Goal: Transaction & Acquisition: Purchase product/service

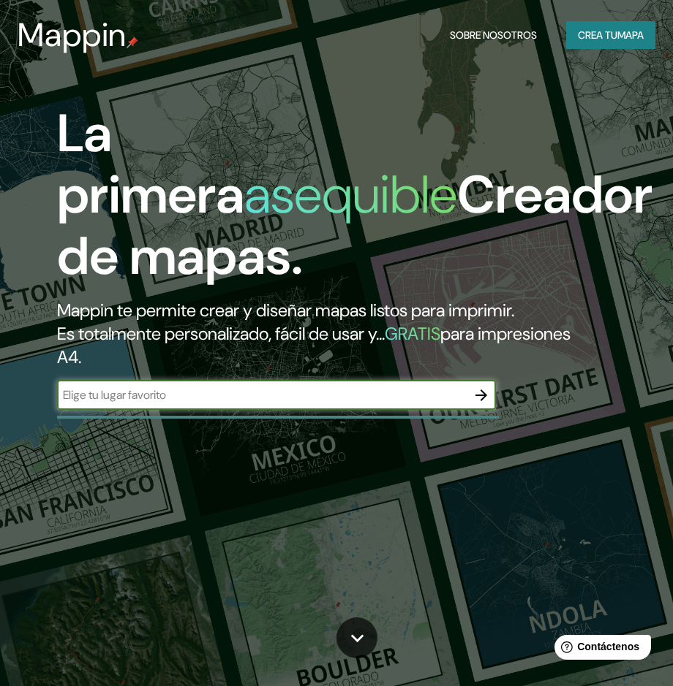
click at [88, 398] on input "text" at bounding box center [261, 395] width 409 height 17
type input "AREQUIPA"
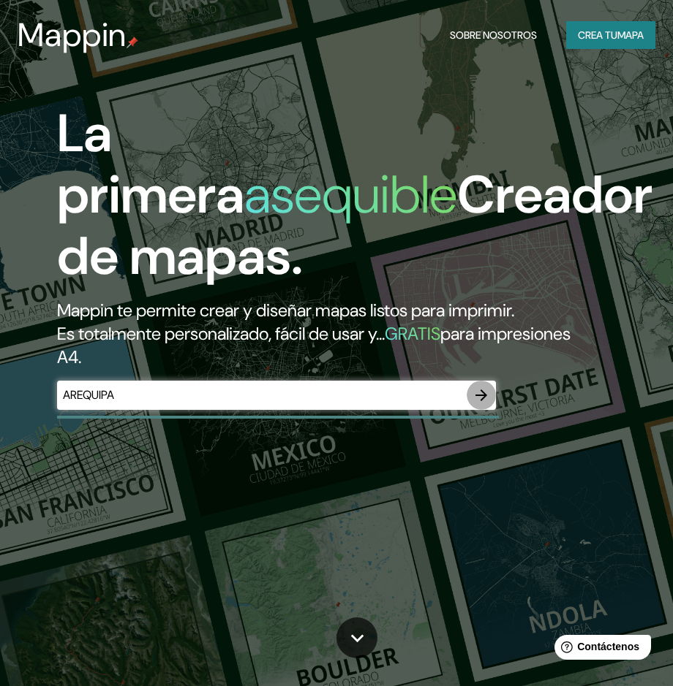
click at [473, 397] on icon "button" at bounding box center [481, 396] width 18 height 18
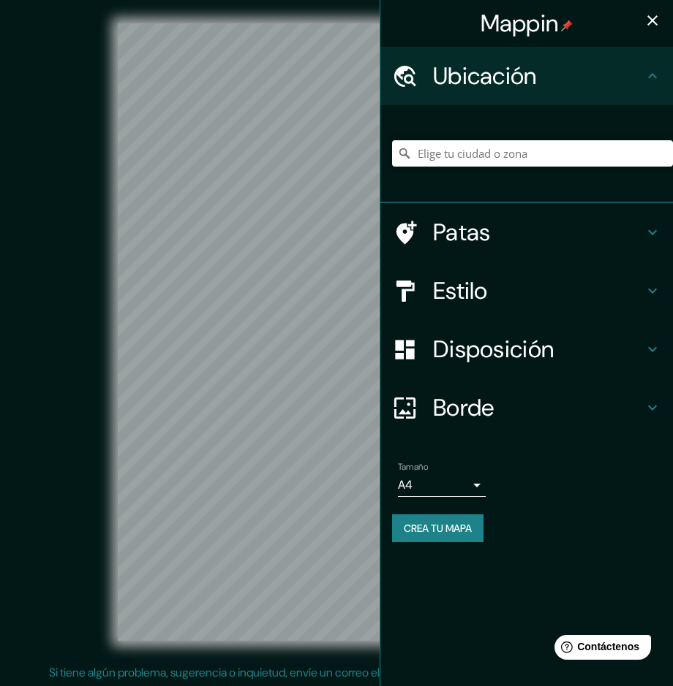
click at [535, 407] on h4 "Borde" at bounding box center [538, 407] width 211 height 29
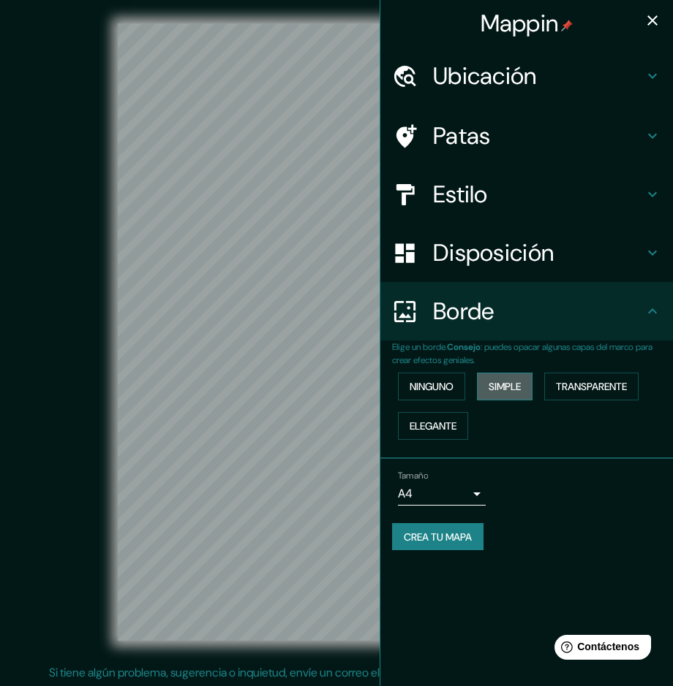
click at [501, 384] on font "Simple" at bounding box center [504, 386] width 32 height 13
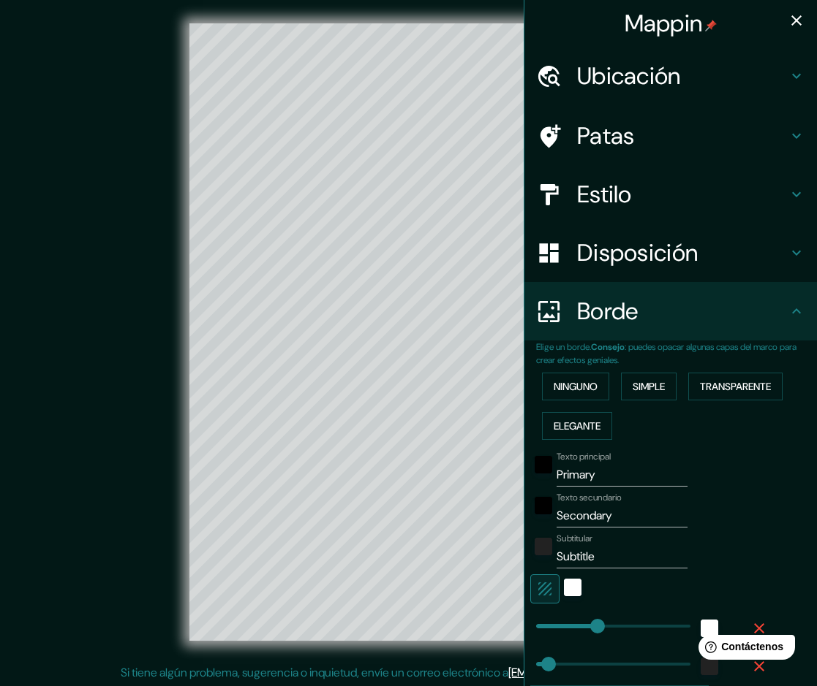
scroll to position [1, 0]
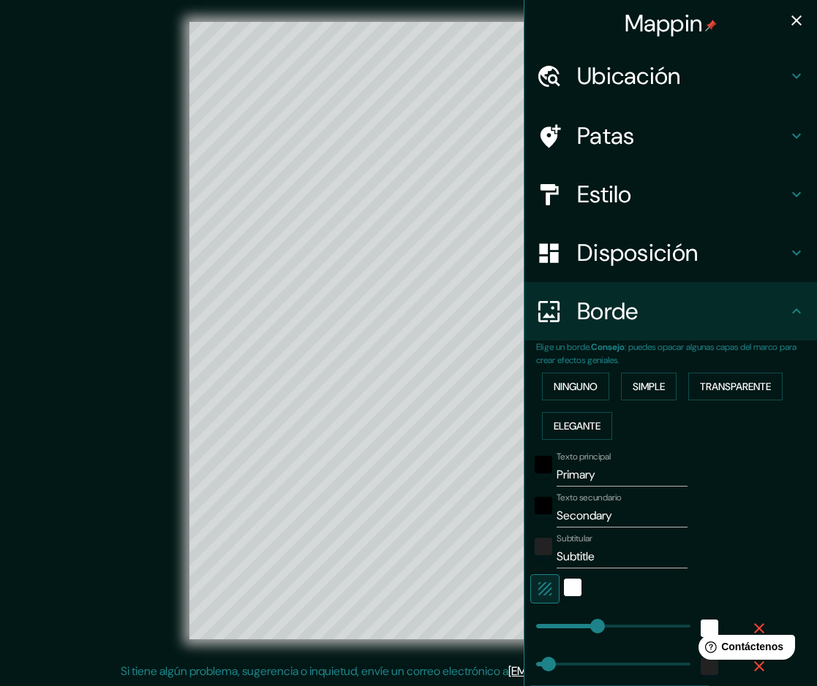
click at [683, 73] on icon at bounding box center [796, 76] width 18 height 18
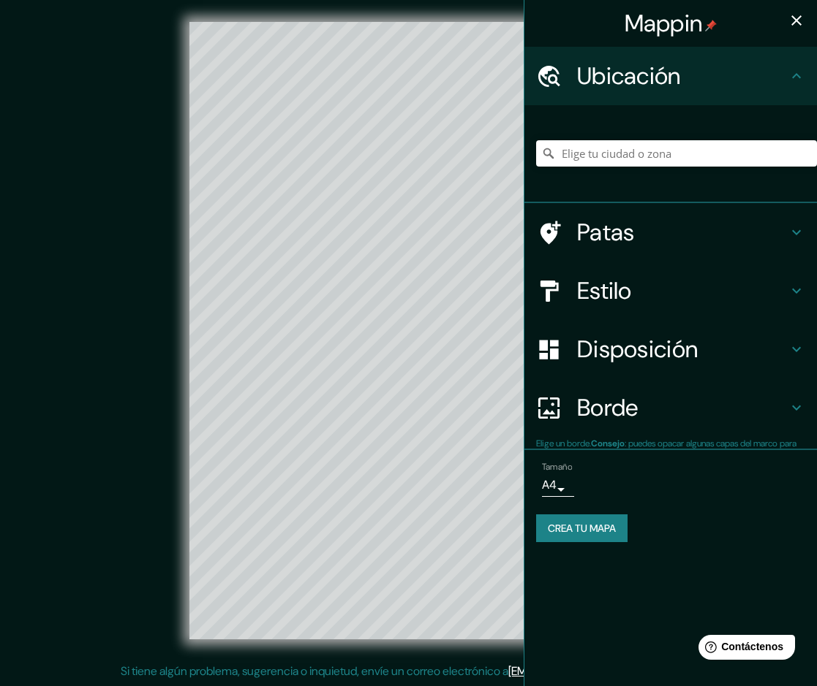
type input "239"
type input "48"
click at [583, 154] on input "Elige tu ciudad o zona" at bounding box center [676, 153] width 281 height 26
click at [600, 228] on font "Patas" at bounding box center [606, 232] width 58 height 31
type input "239"
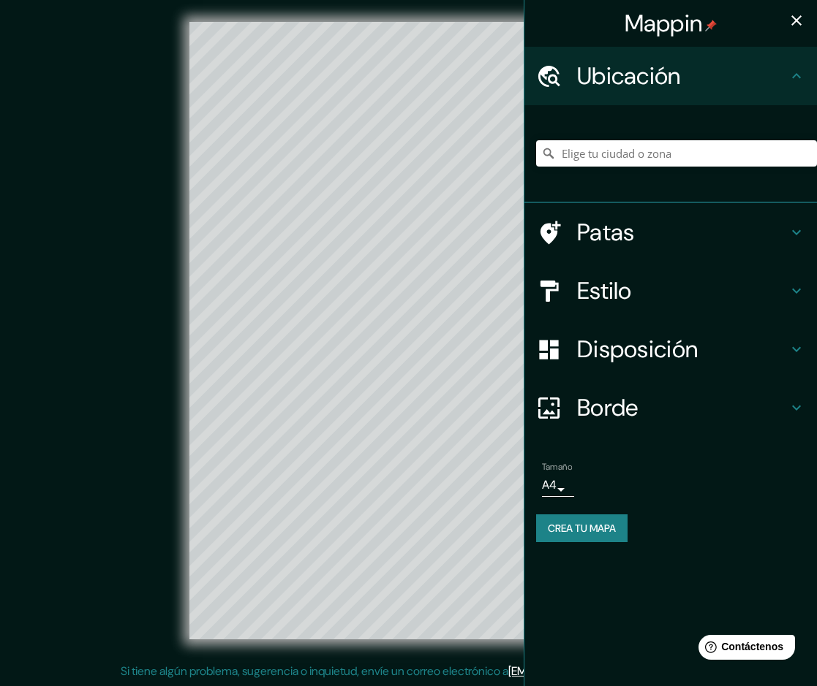
type input "48"
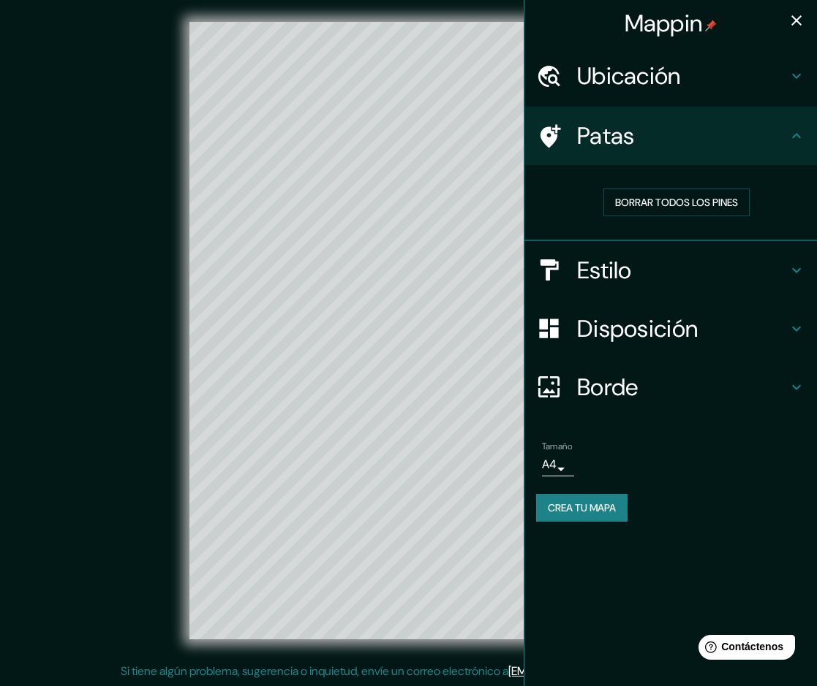
click at [553, 126] on icon at bounding box center [549, 137] width 26 height 26
click at [550, 139] on icon at bounding box center [550, 135] width 20 height 23
click at [610, 269] on font "Estilo" at bounding box center [604, 270] width 55 height 31
type input "239"
type input "48"
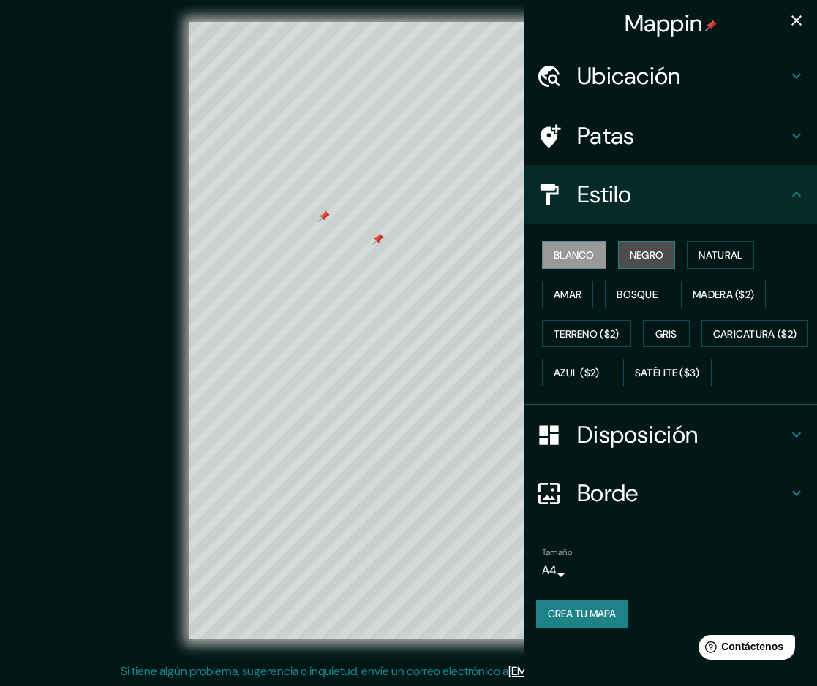
click at [650, 246] on font "Negro" at bounding box center [646, 255] width 34 height 19
click at [683, 253] on font "Natural" at bounding box center [720, 255] width 44 height 13
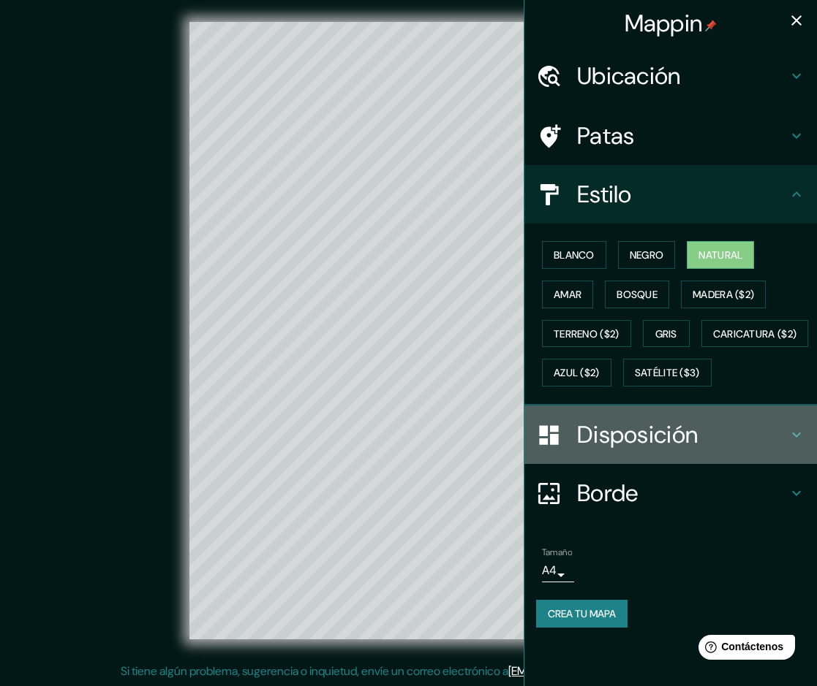
click at [610, 450] on font "Disposición" at bounding box center [637, 435] width 121 height 31
type input "239"
type input "48"
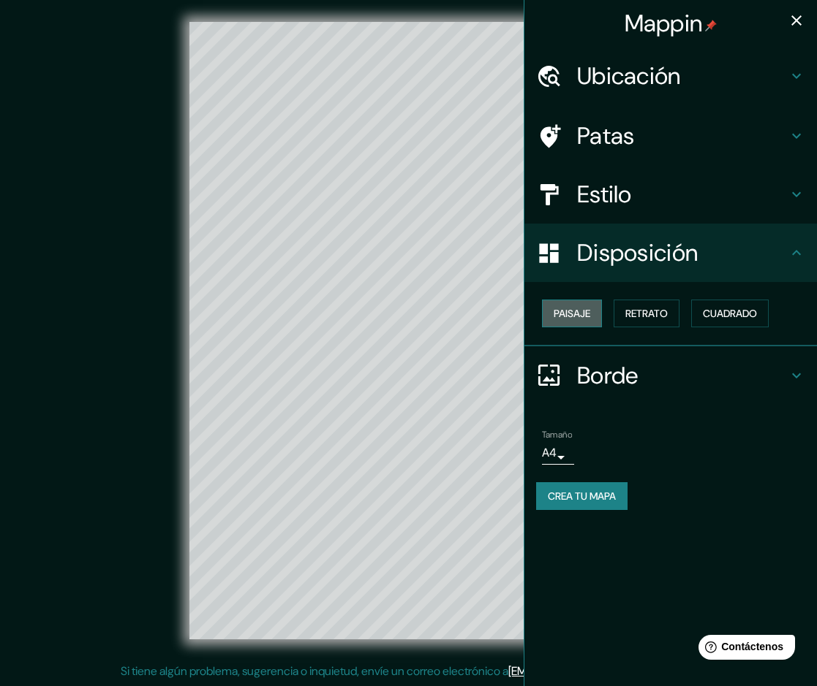
click at [578, 309] on font "Paisaje" at bounding box center [571, 313] width 37 height 13
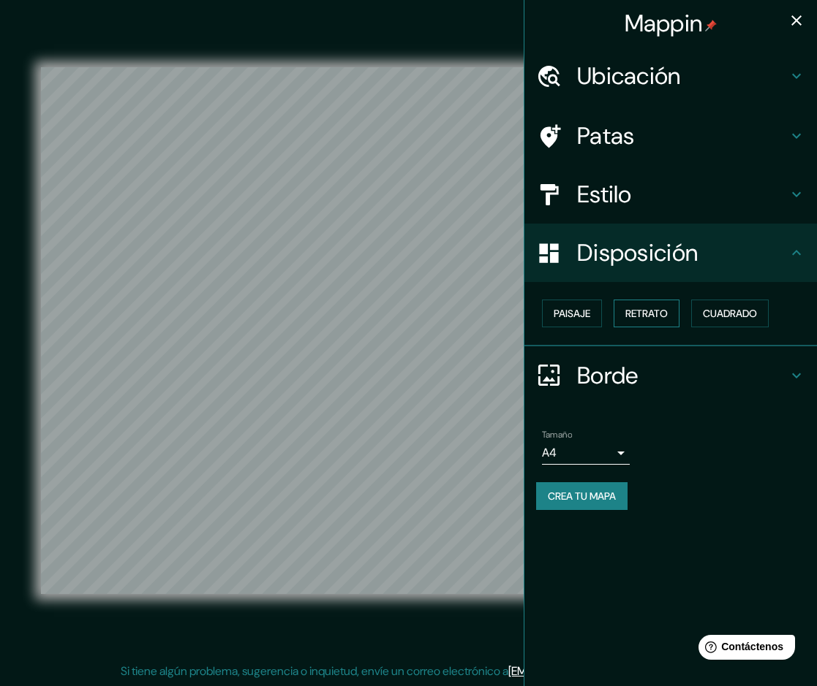
click at [632, 318] on font "Retrato" at bounding box center [646, 313] width 42 height 13
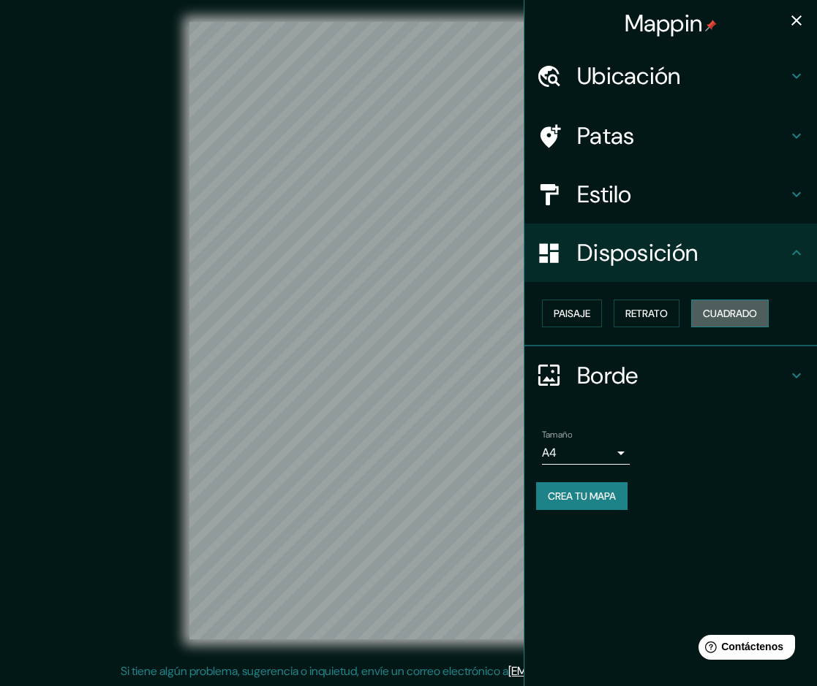
click at [683, 313] on font "Cuadrado" at bounding box center [730, 313] width 54 height 13
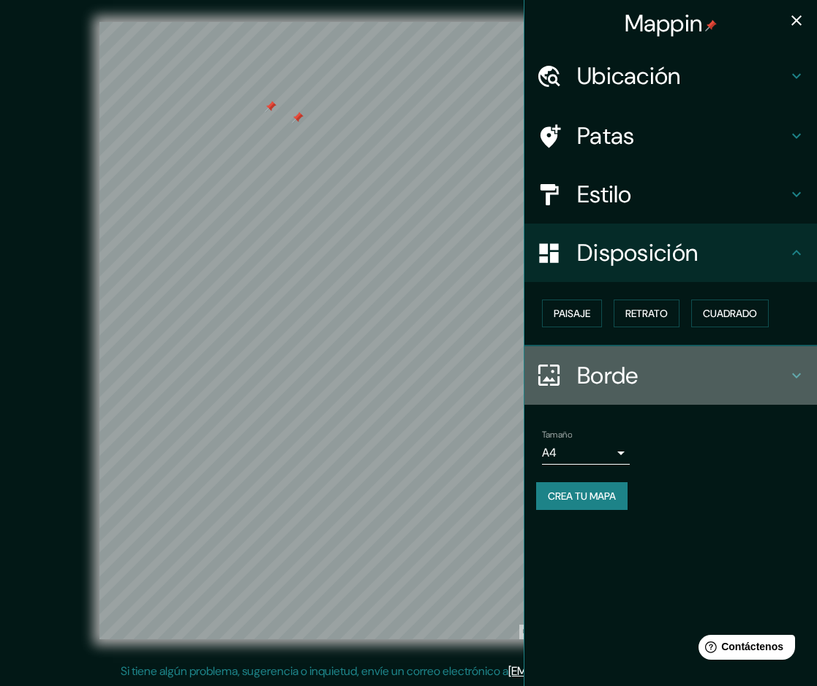
click at [597, 367] on font "Borde" at bounding box center [607, 375] width 61 height 31
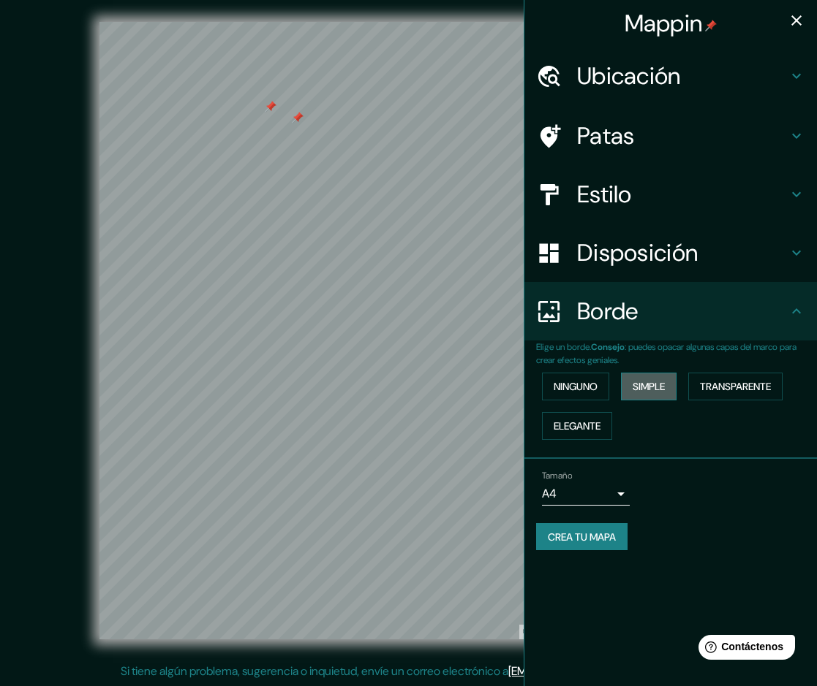
click at [665, 382] on font "Simple" at bounding box center [648, 386] width 32 height 13
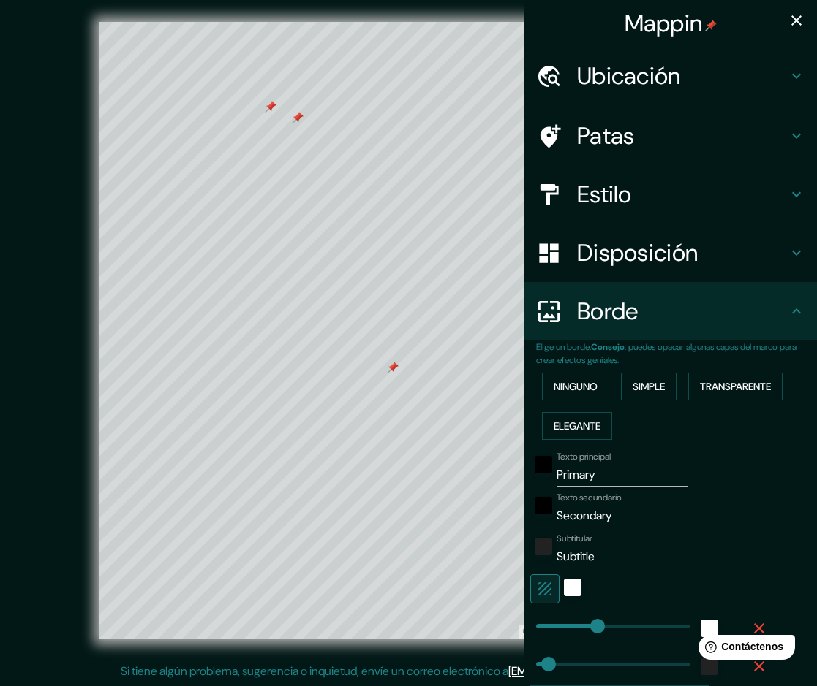
click at [580, 75] on font "Ubicación" at bounding box center [629, 76] width 104 height 31
type input "68"
